Goal: Submit feedback/report problem: Submit feedback/report problem

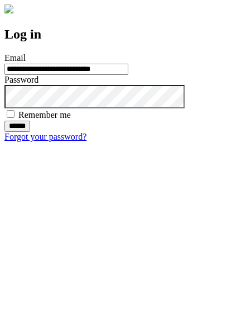
type input "**********"
click at [30, 132] on input "******" at bounding box center [17, 126] width 26 height 11
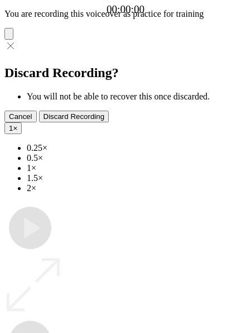
type input "**********"
